Goal: Book appointment/travel/reservation

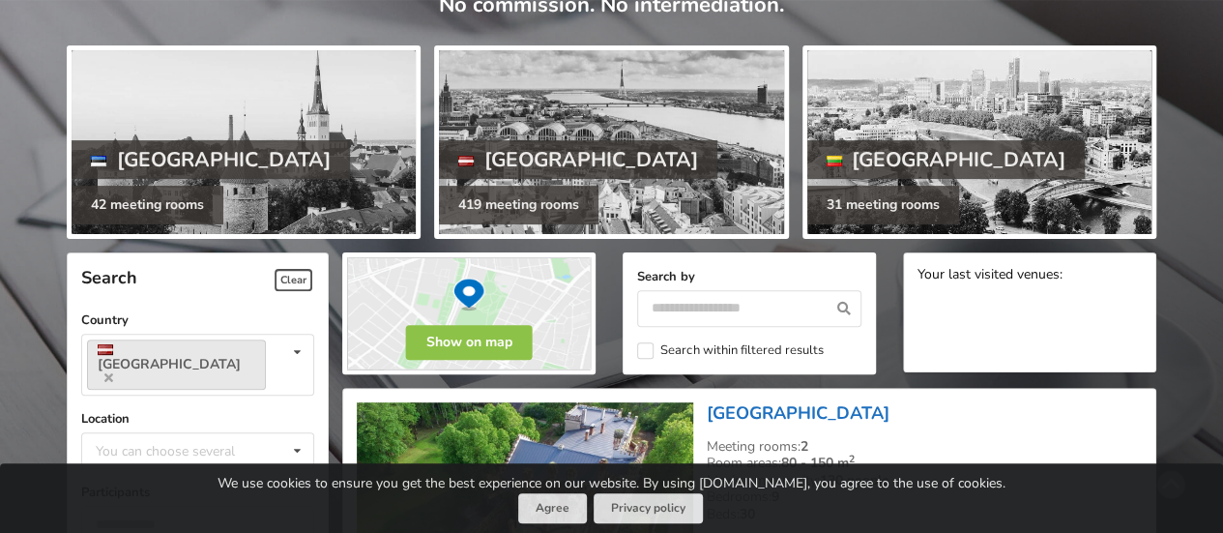
scroll to position [193, 0]
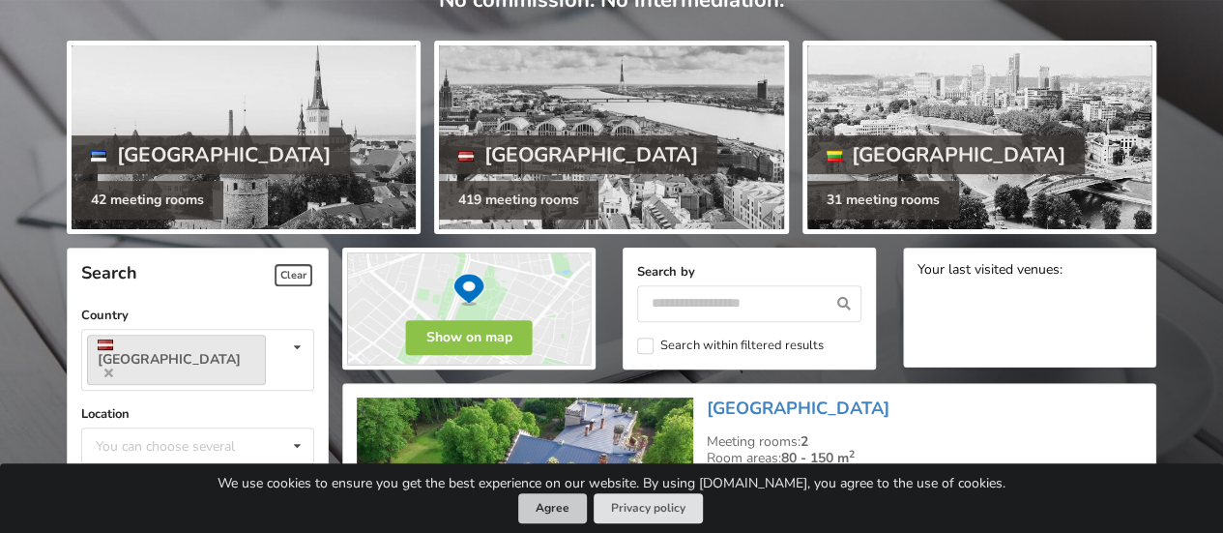
click at [555, 509] on button "Agree" at bounding box center [552, 508] width 69 height 30
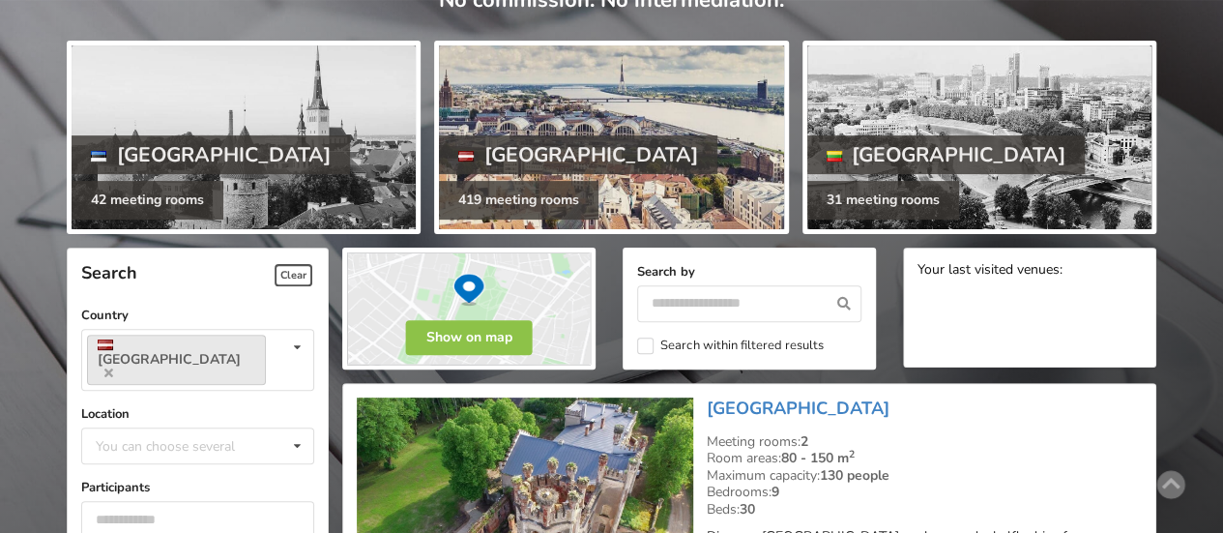
click at [654, 154] on div at bounding box center [611, 137] width 344 height 184
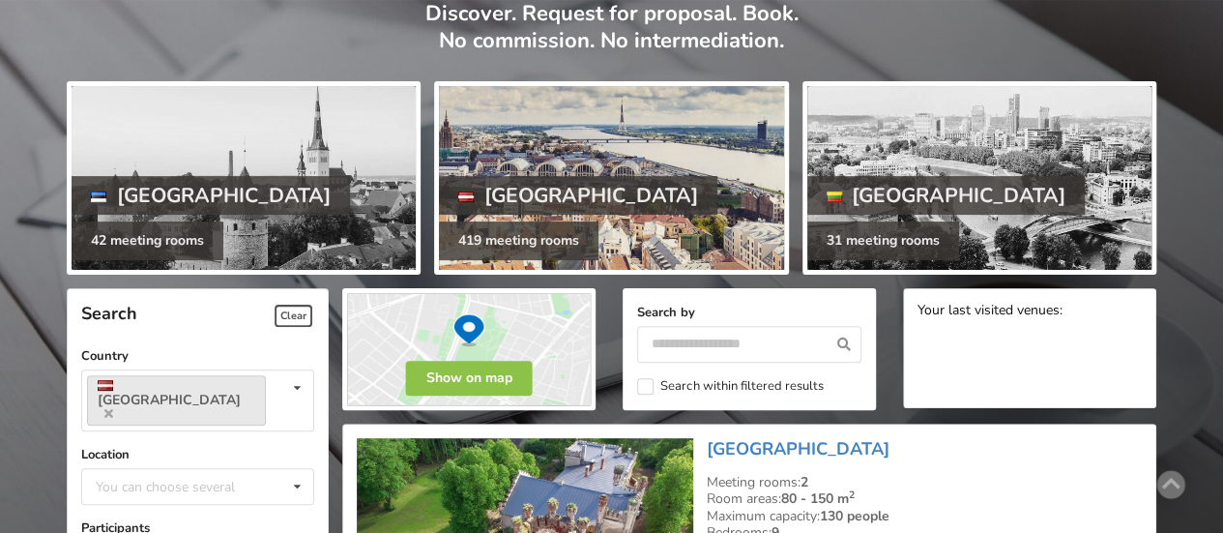
scroll to position [97, 0]
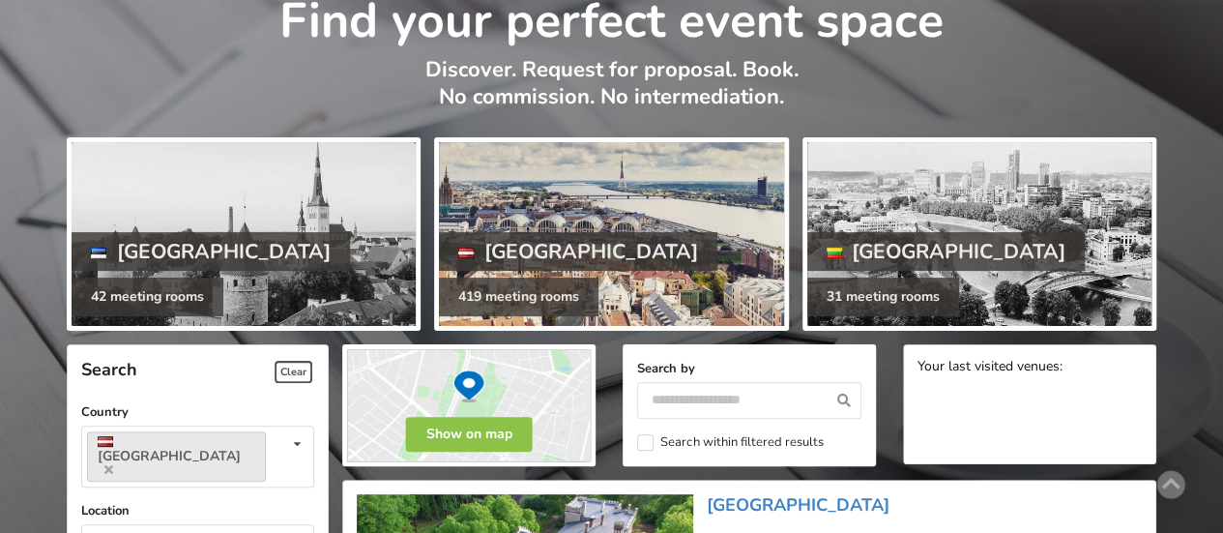
click at [605, 227] on div at bounding box center [611, 234] width 344 height 184
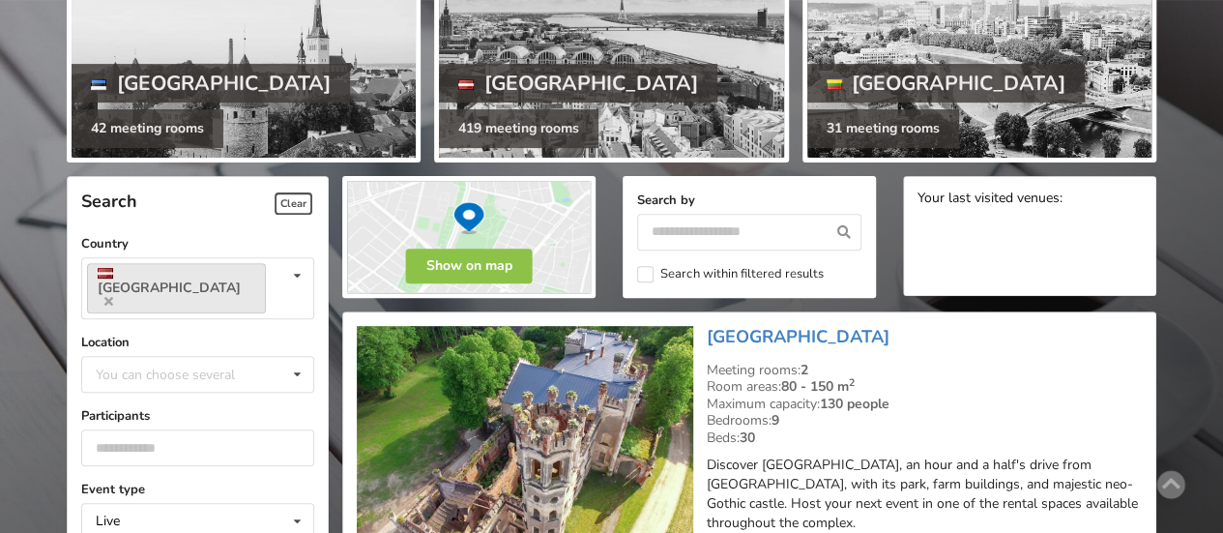
scroll to position [387, 0]
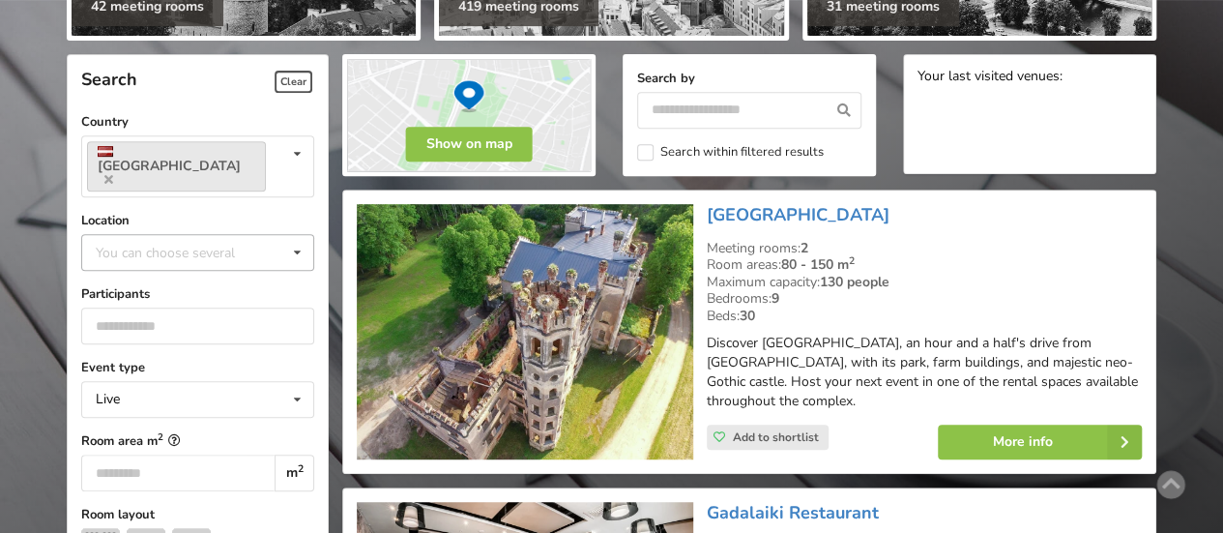
click at [297, 235] on icon at bounding box center [297, 253] width 28 height 36
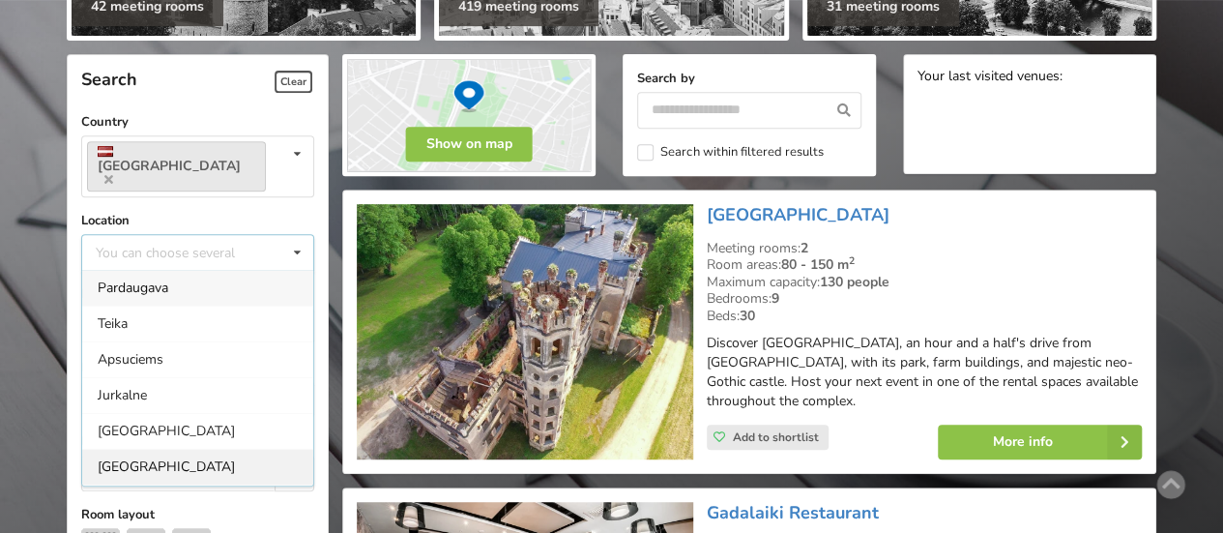
click at [167, 449] on div "[GEOGRAPHIC_DATA]" at bounding box center [197, 467] width 231 height 36
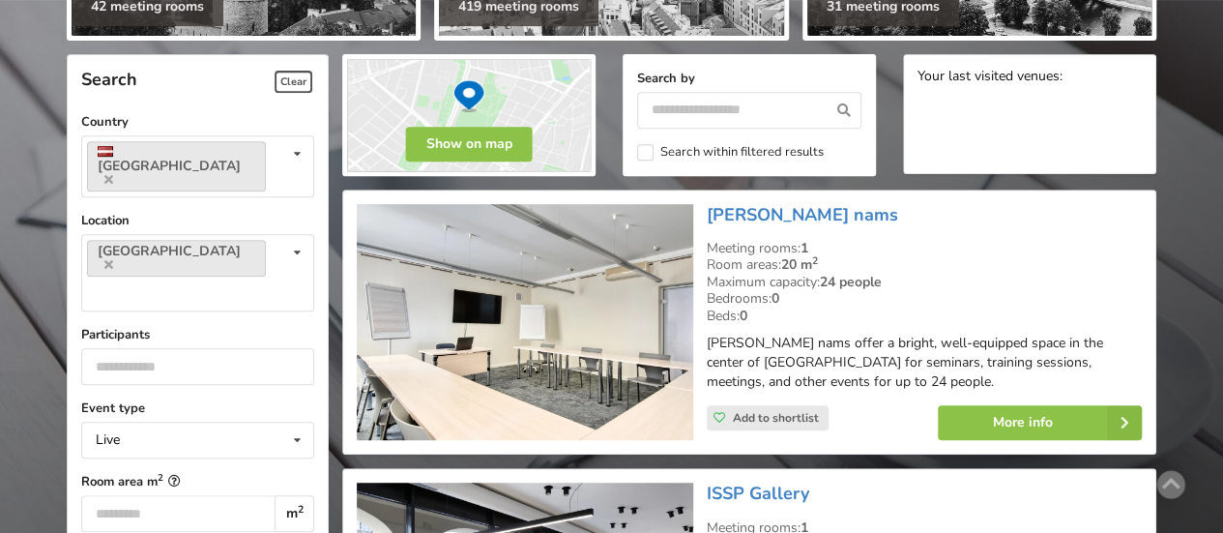
scroll to position [433, 0]
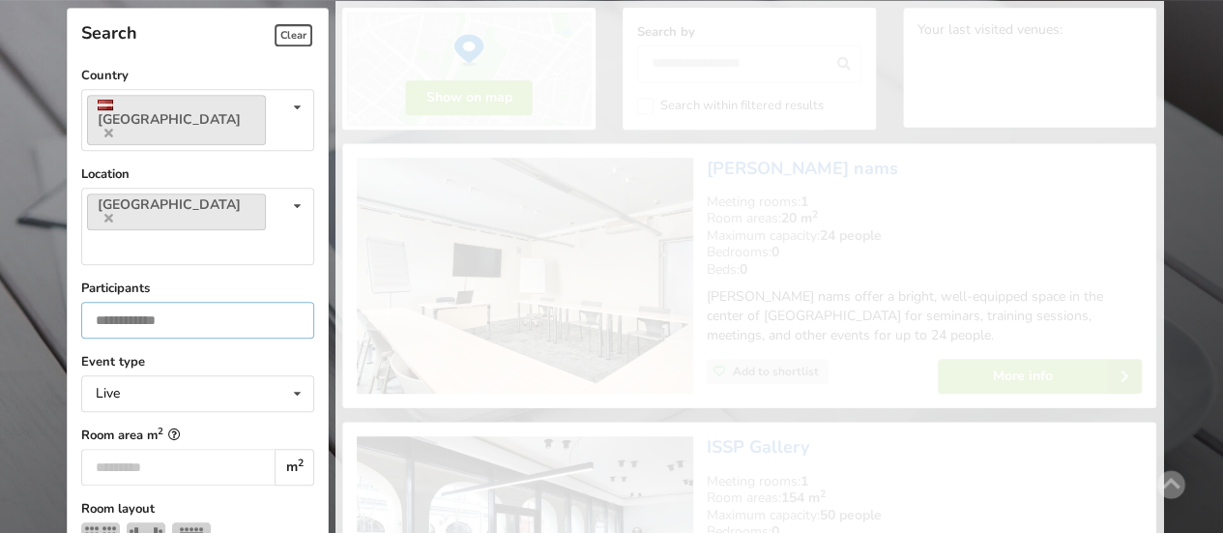
click at [292, 302] on input "*" at bounding box center [197, 320] width 233 height 37
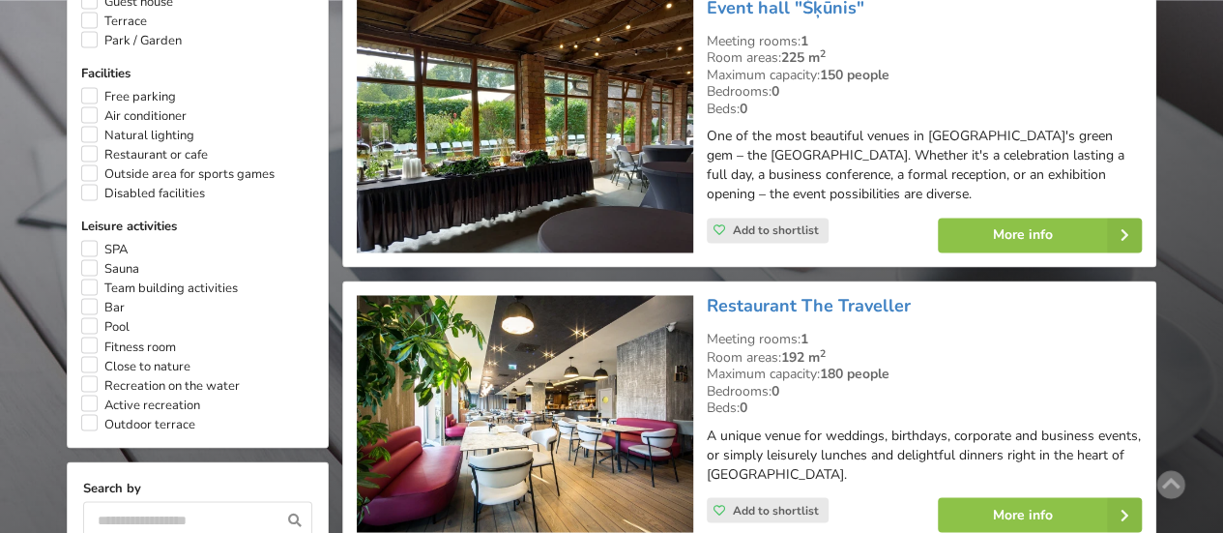
scroll to position [1497, 0]
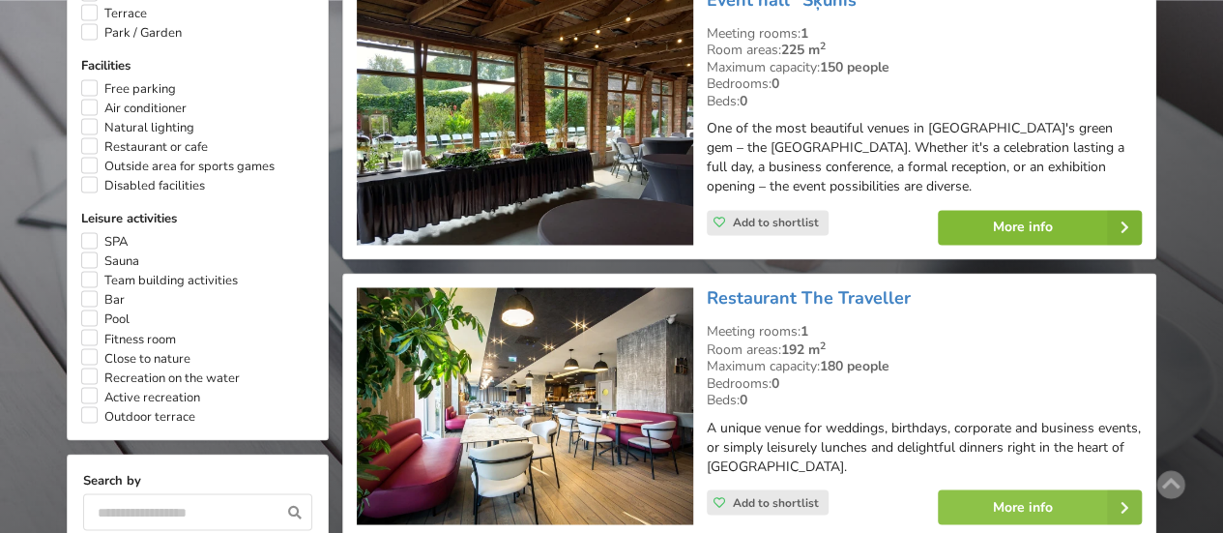
type input "***"
click at [996, 210] on link "More info" at bounding box center [1040, 227] width 204 height 35
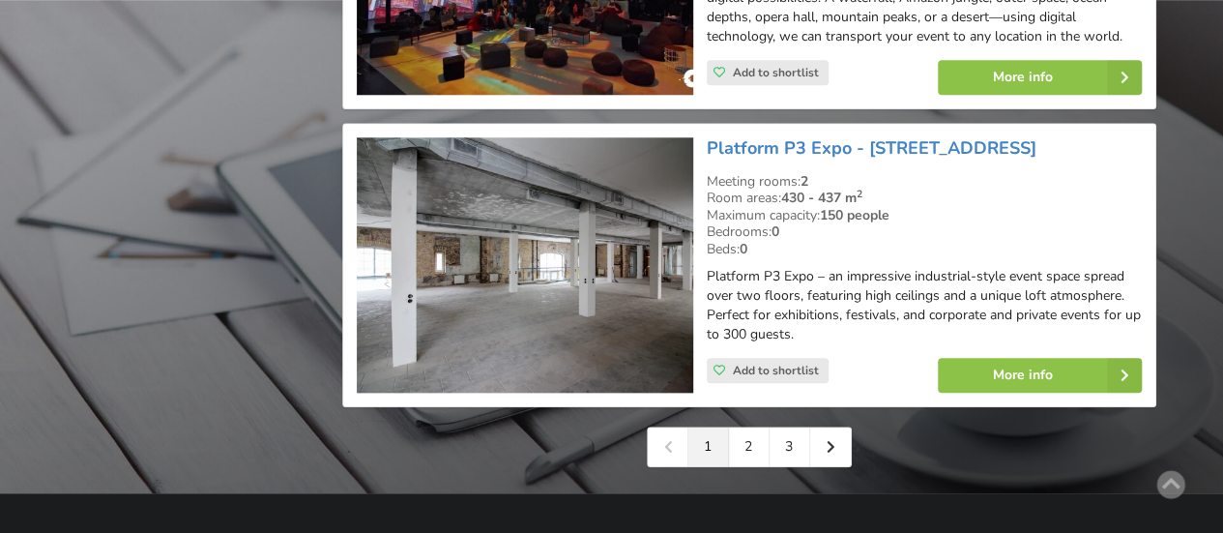
scroll to position [4590, 0]
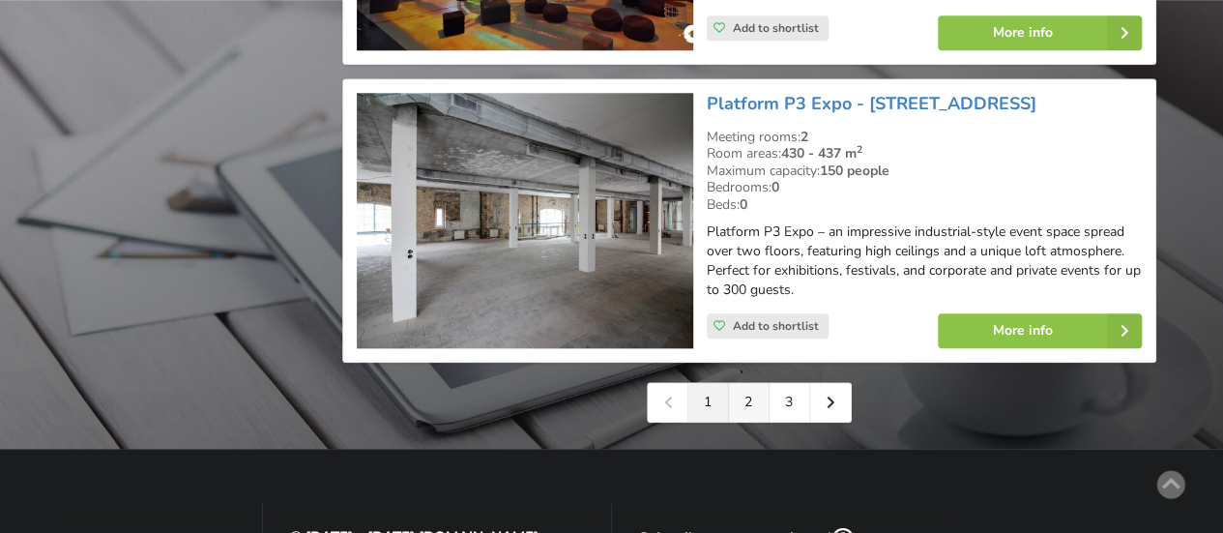
click at [745, 383] on link "2" at bounding box center [749, 402] width 41 height 39
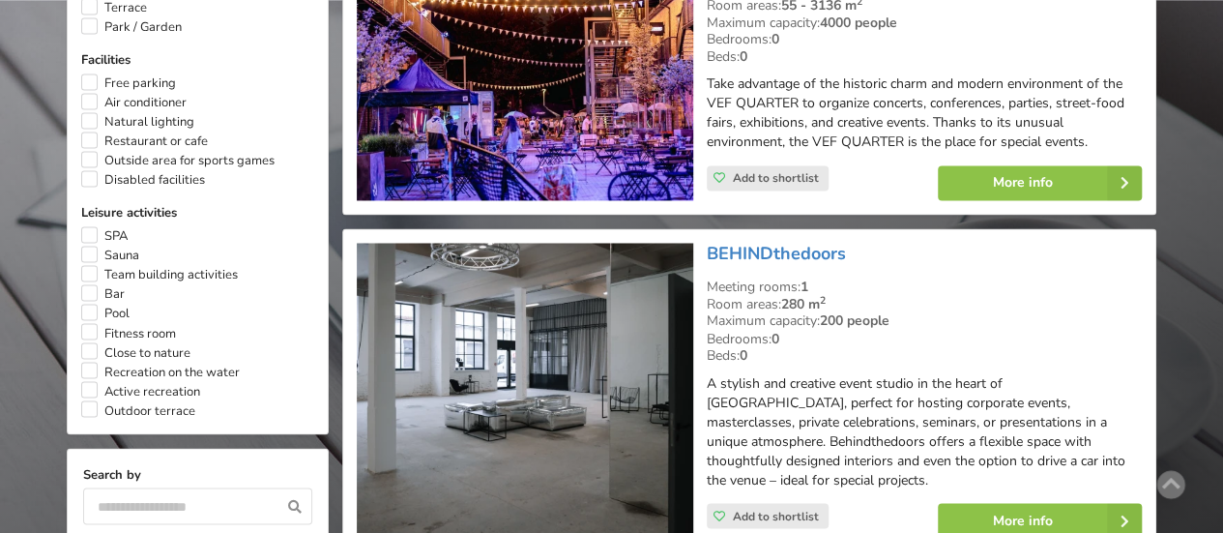
scroll to position [1547, 0]
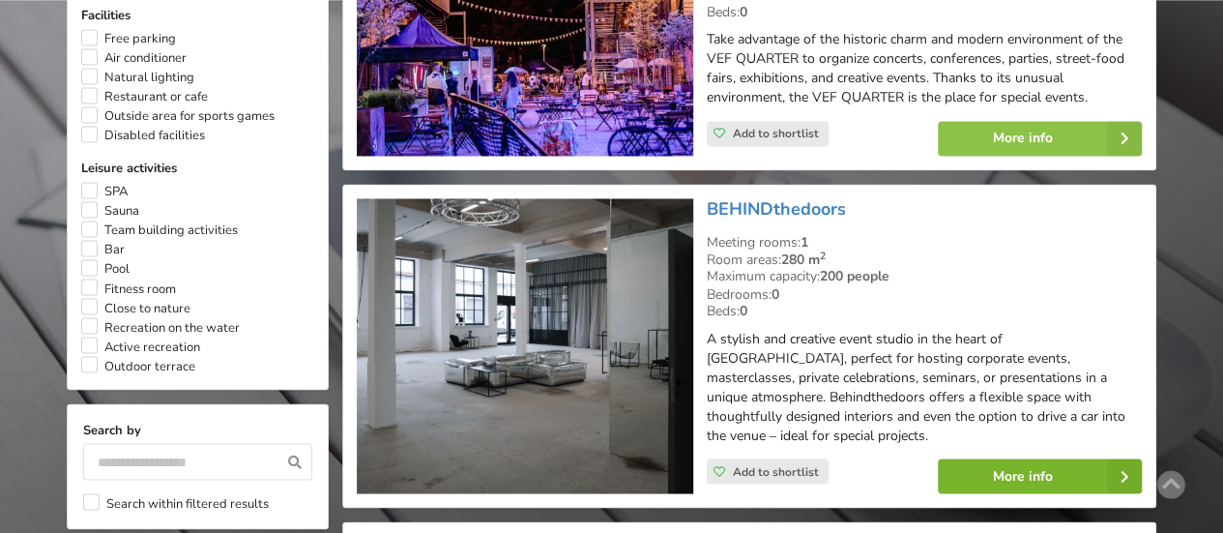
click at [993, 458] on link "More info" at bounding box center [1040, 475] width 204 height 35
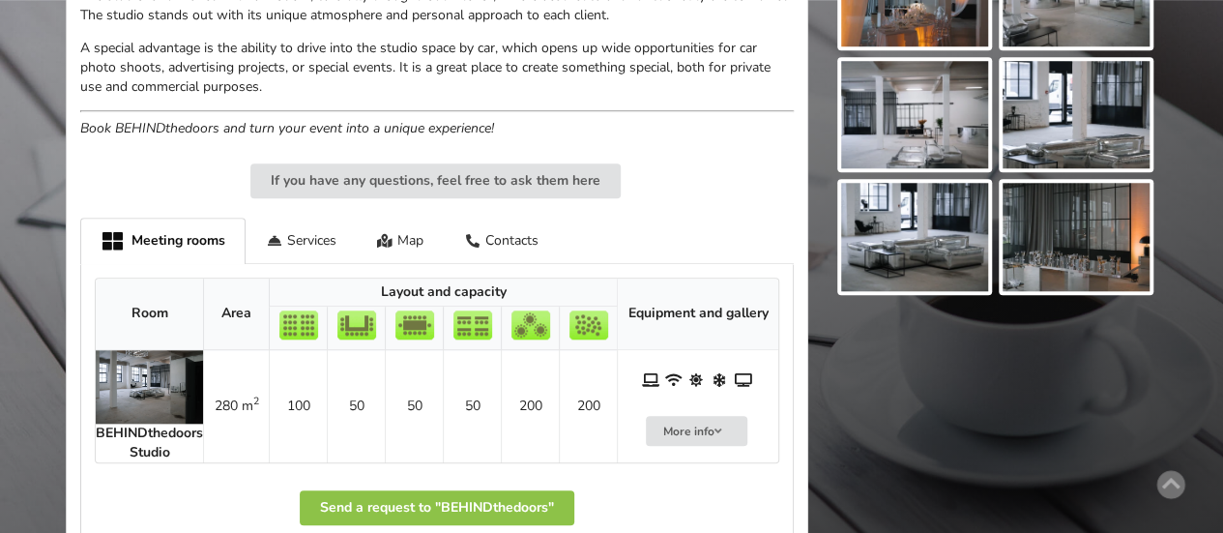
scroll to position [677, 0]
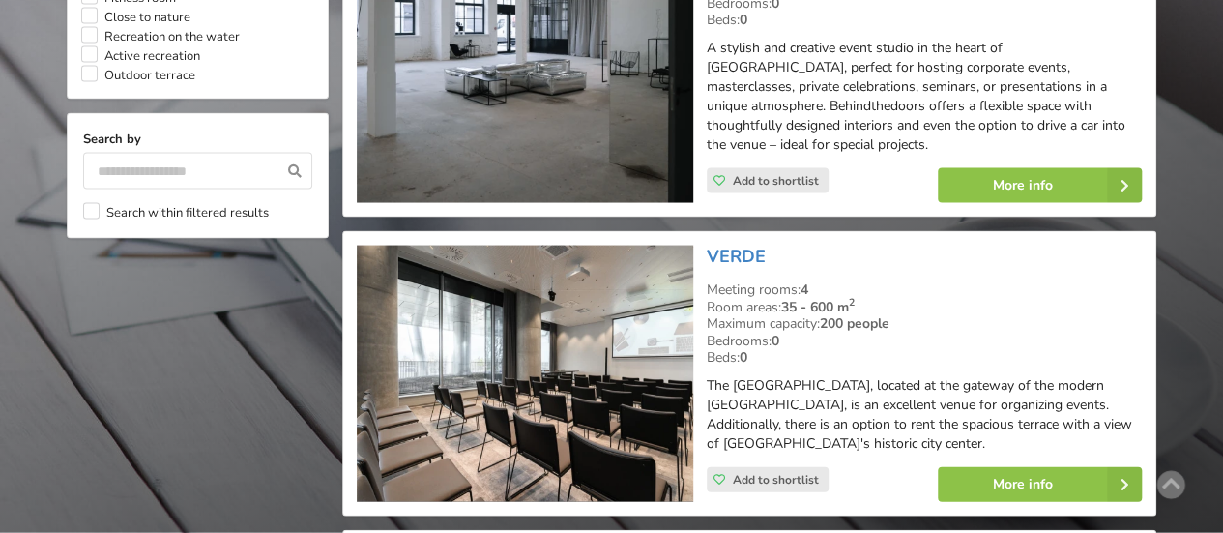
scroll to position [2030, 0]
